Goal: Transaction & Acquisition: Purchase product/service

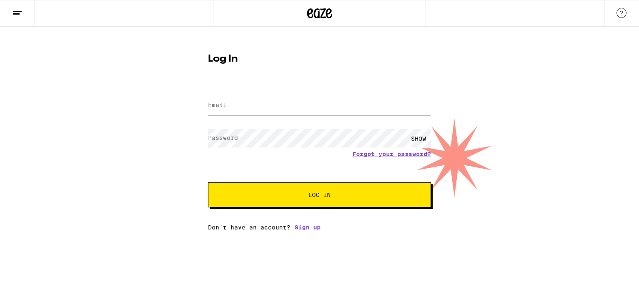
type input "[EMAIL_ADDRESS][DOMAIN_NAME]"
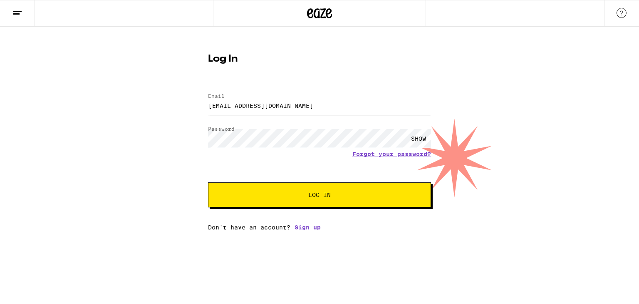
click at [296, 206] on button "Log In" at bounding box center [319, 194] width 223 height 25
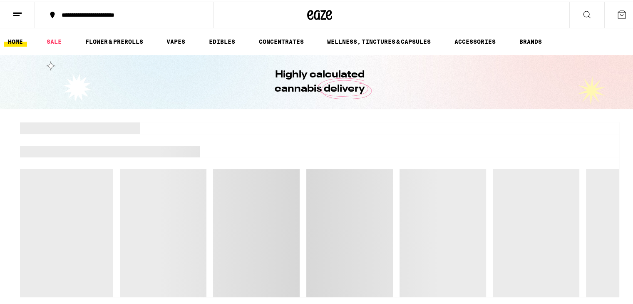
click at [16, 11] on line at bounding box center [17, 11] width 8 height 0
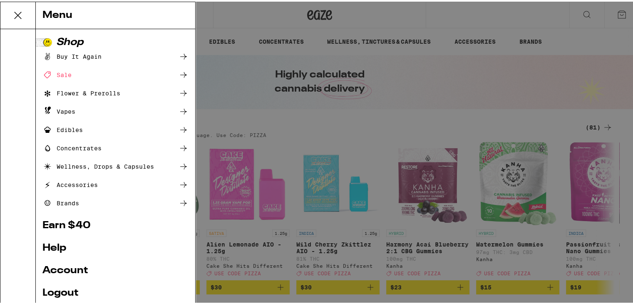
scroll to position [56, 0]
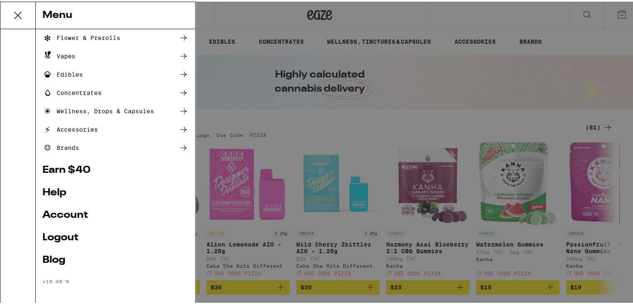
click at [73, 212] on link "Account" at bounding box center [115, 213] width 146 height 10
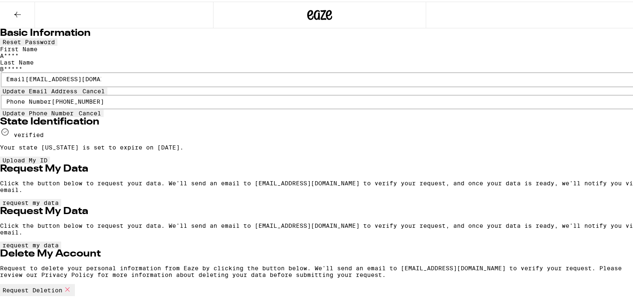
click at [14, 14] on icon at bounding box center [17, 13] width 10 height 10
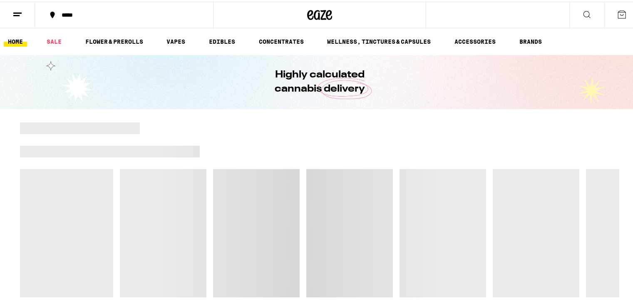
click at [17, 14] on line at bounding box center [16, 14] width 6 height 0
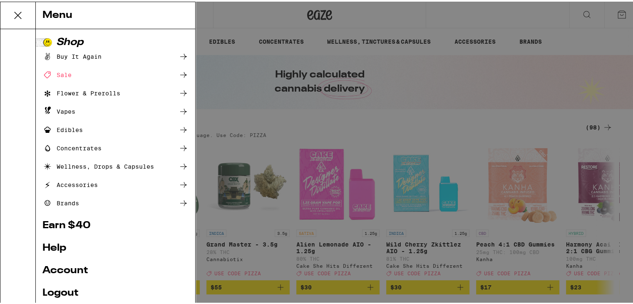
click at [612, 18] on div "Menu Shop Buy It Again Sale Flower & Prerolls Vapes Edibles Concentrates Wellne…" at bounding box center [319, 152] width 639 height 304
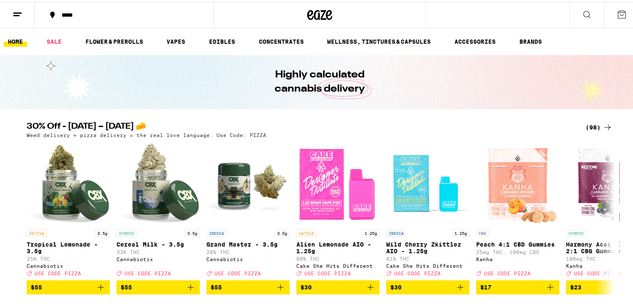
click at [594, 124] on div "(98)" at bounding box center [598, 126] width 27 height 10
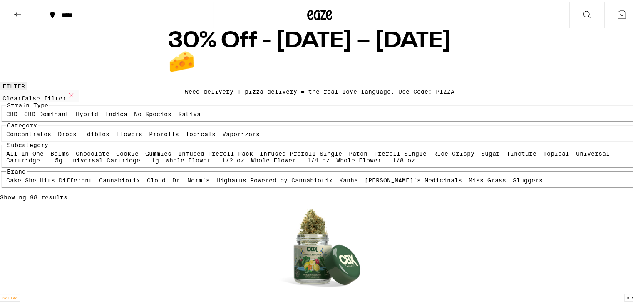
scroll to position [1, 0]
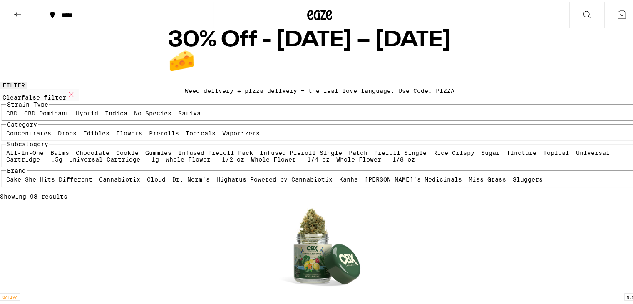
click at [222, 135] on label "Vaporizers" at bounding box center [240, 131] width 37 height 7
click at [224, 130] on input "Vaporizers" at bounding box center [224, 129] width 0 height 0
checkbox input "true"
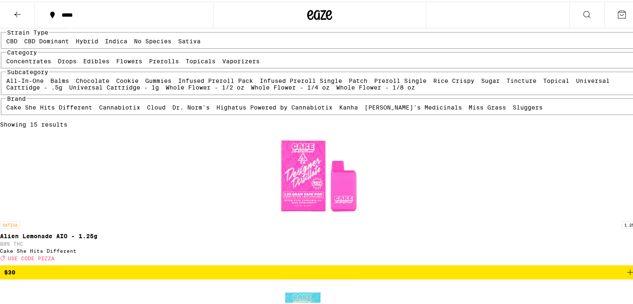
scroll to position [80, 0]
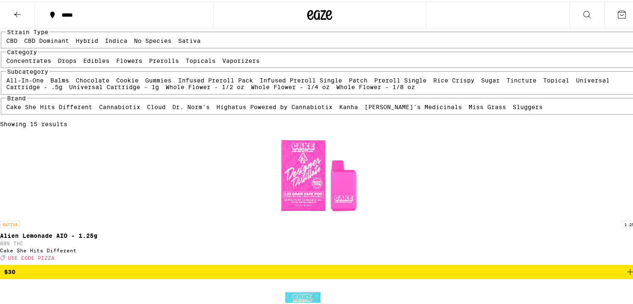
click at [625, 265] on icon "Add to bag" at bounding box center [630, 270] width 10 height 10
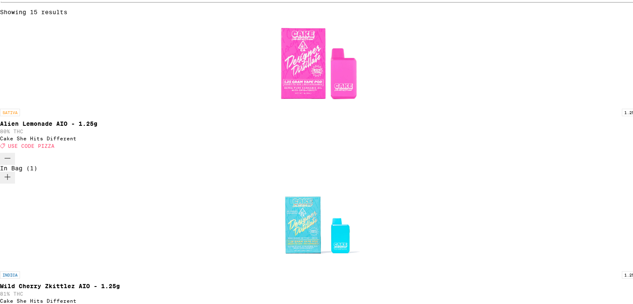
scroll to position [198, 0]
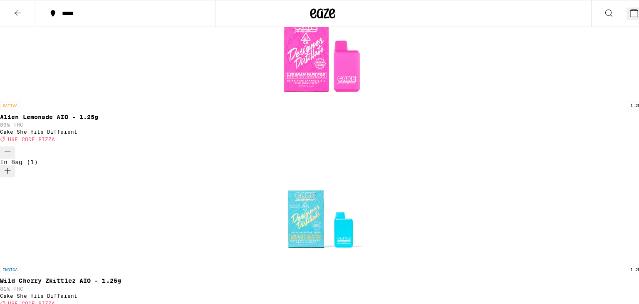
scroll to position [171, 0]
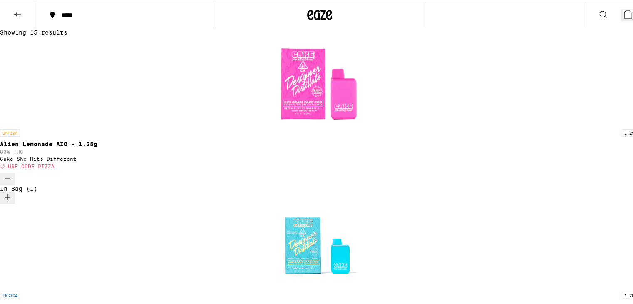
click at [620, 15] on button "2" at bounding box center [629, 13] width 19 height 12
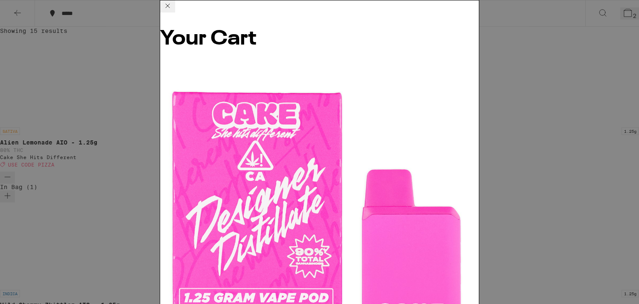
scroll to position [79, 0]
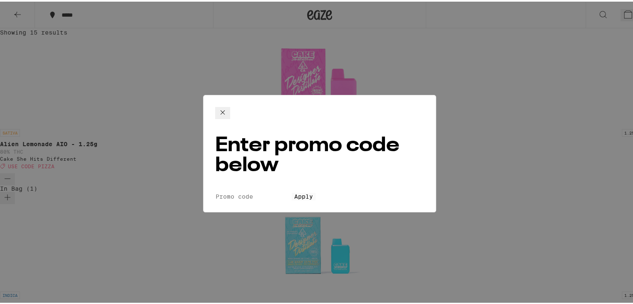
click at [292, 191] on input "Promo Code" at bounding box center [253, 194] width 77 height 7
type input "pizza"
click at [311, 191] on span "Apply" at bounding box center [303, 194] width 19 height 7
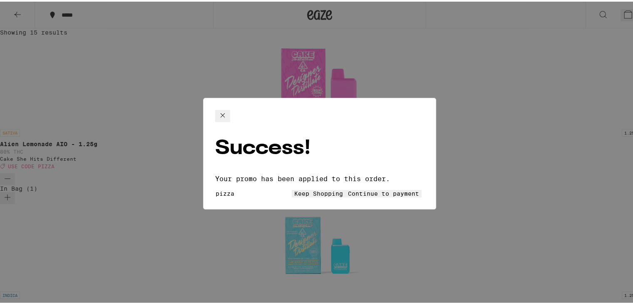
click at [292, 188] on button "Keep Shopping" at bounding box center [319, 191] width 54 height 7
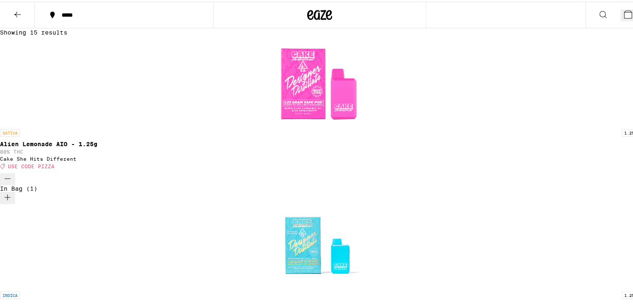
click at [624, 10] on icon at bounding box center [627, 12] width 7 height 7
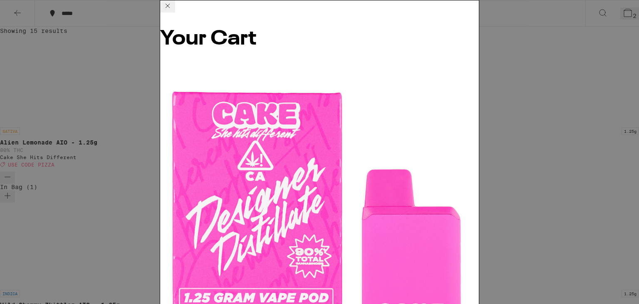
scroll to position [92, 0]
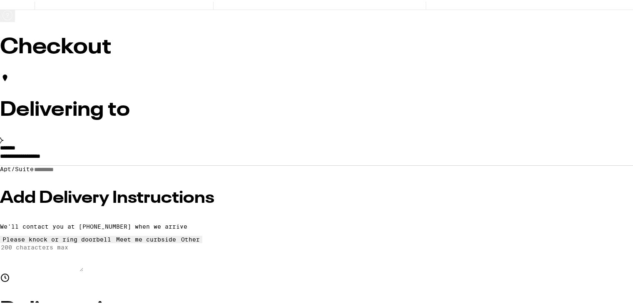
scroll to position [26, 0]
